Goal: Transaction & Acquisition: Purchase product/service

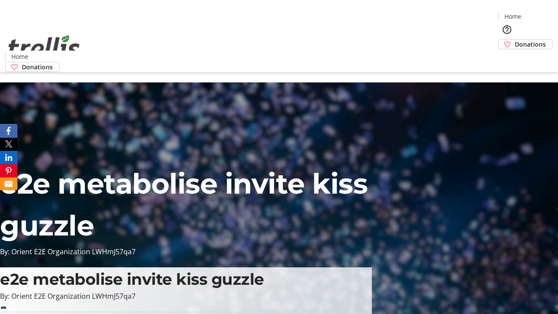
click at [515, 40] on span "Donations" at bounding box center [530, 44] width 31 height 9
